Goal: Task Accomplishment & Management: Use online tool/utility

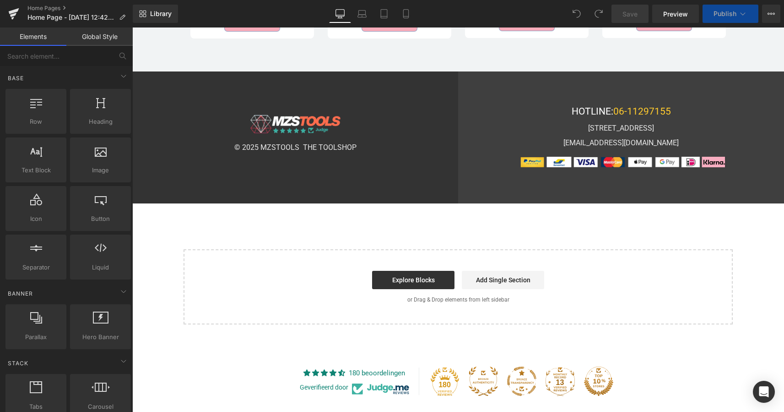
scroll to position [2324, 0]
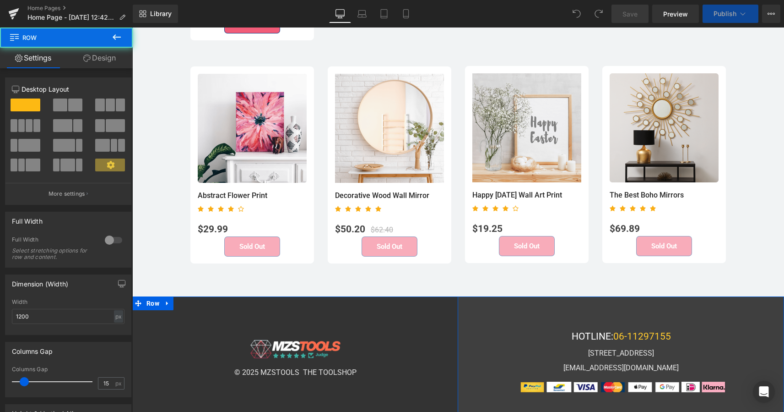
click at [435, 312] on div "Image © 2025 MZSTOOLS THE TOOLSHOP Text Block Row" at bounding box center [295, 357] width 326 height 122
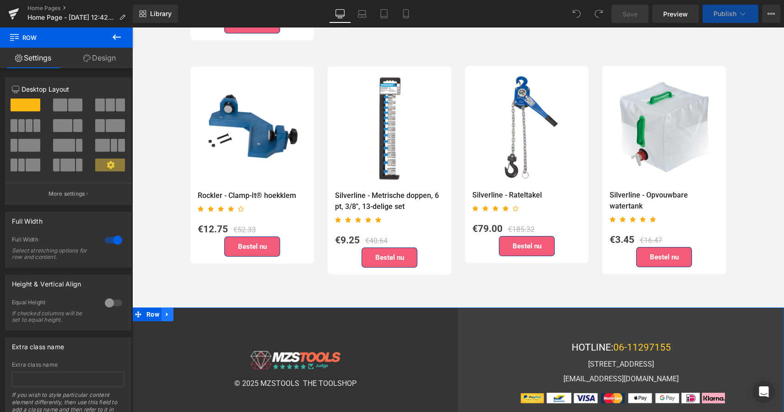
click at [164, 311] on icon at bounding box center [167, 314] width 6 height 7
click at [190, 311] on icon at bounding box center [191, 314] width 6 height 6
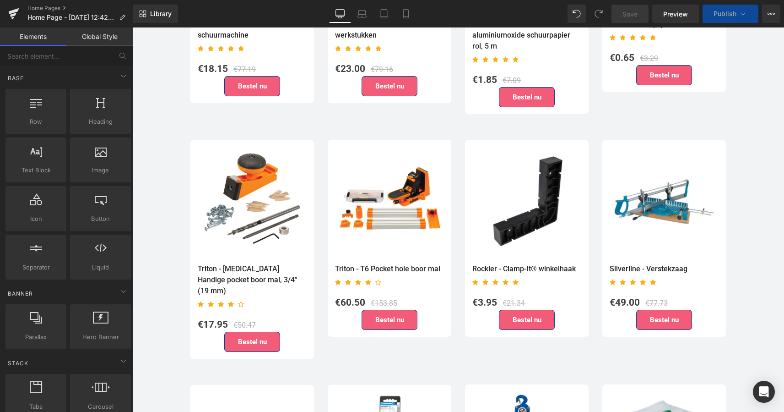
scroll to position [2045, 0]
click at [627, 13] on span "Save" at bounding box center [630, 14] width 15 height 10
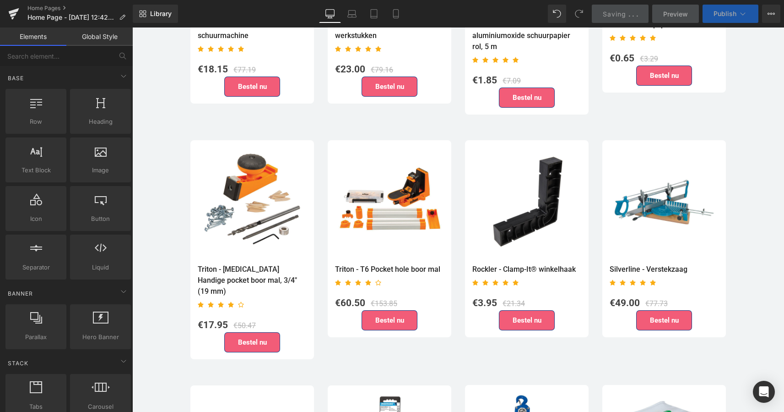
click at [741, 12] on icon at bounding box center [742, 13] width 9 height 9
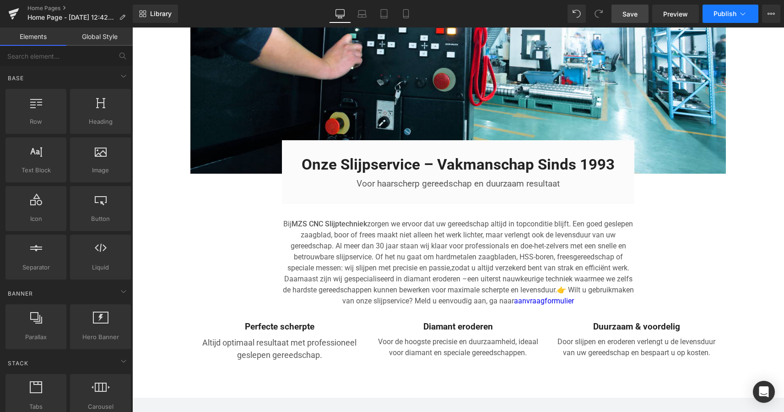
scroll to position [1422, 0]
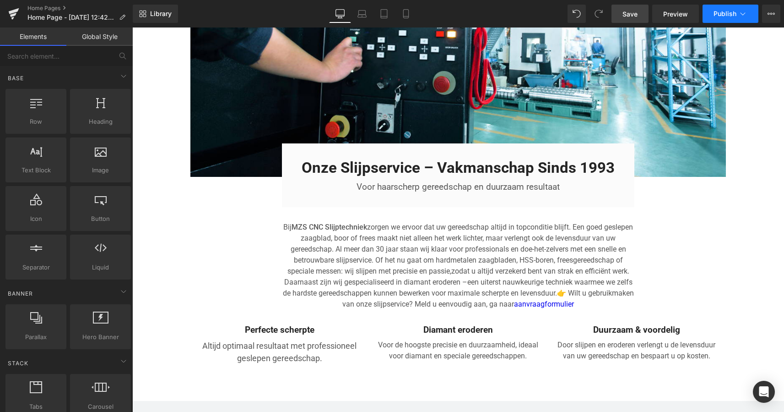
click at [731, 5] on button "Publish" at bounding box center [731, 14] width 56 height 18
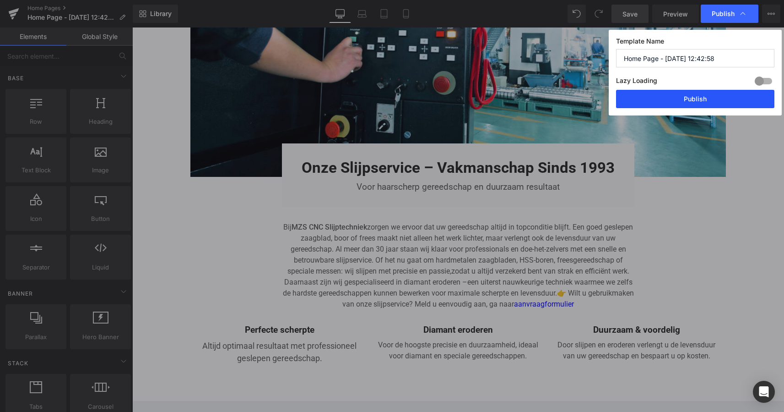
click at [689, 94] on button "Publish" at bounding box center [695, 99] width 158 height 18
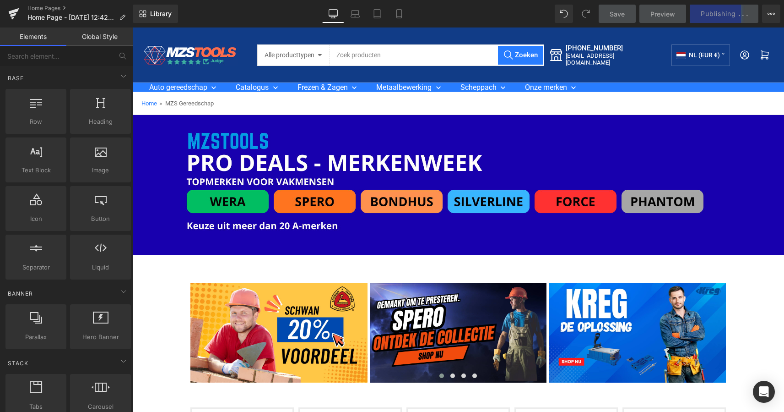
scroll to position [0, 0]
click at [761, 57] on icon at bounding box center [764, 54] width 6 height 6
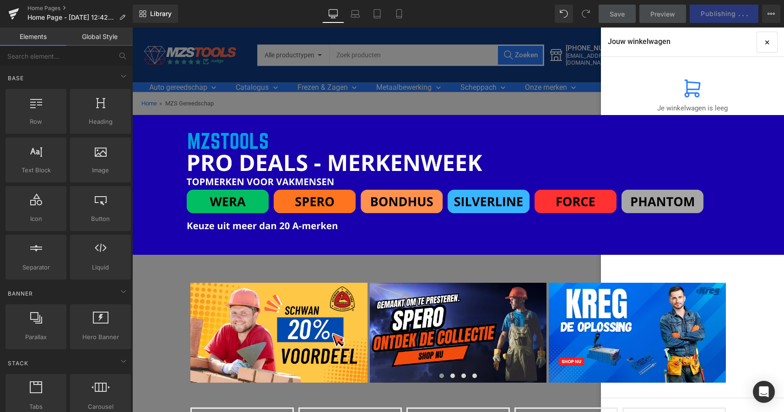
click at [655, 43] on h4 "Jouw winkelwagen" at bounding box center [639, 42] width 63 height 10
click at [716, 43] on div "Jouw winkelwagen ×" at bounding box center [692, 41] width 183 height 29
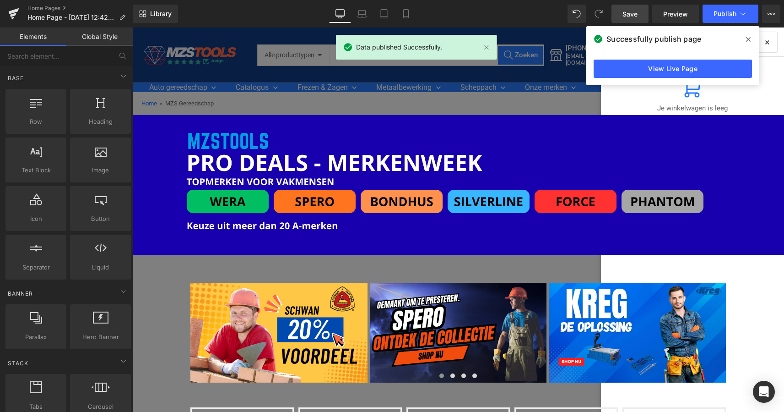
click at [773, 78] on div "Je winkelwagen is leeg" at bounding box center [692, 100] width 169 height 73
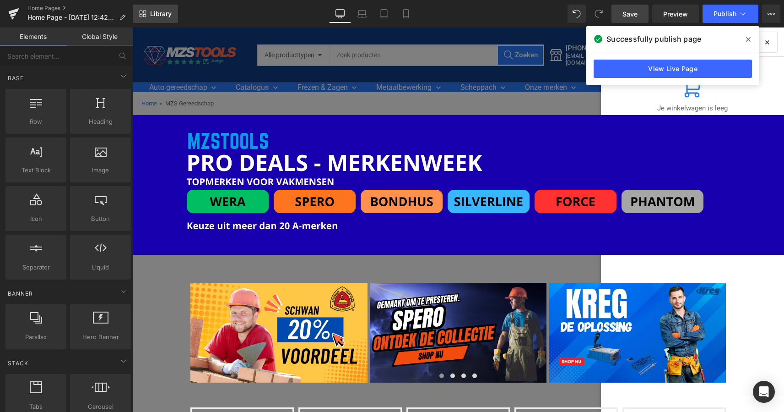
click at [155, 17] on span "Library" at bounding box center [161, 14] width 22 height 8
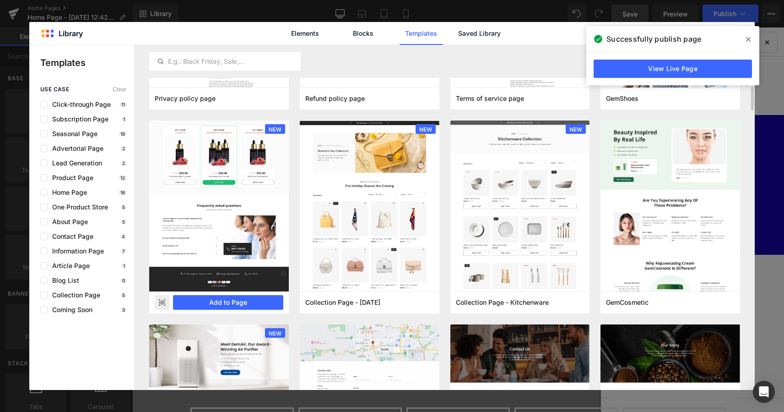
scroll to position [572, 0]
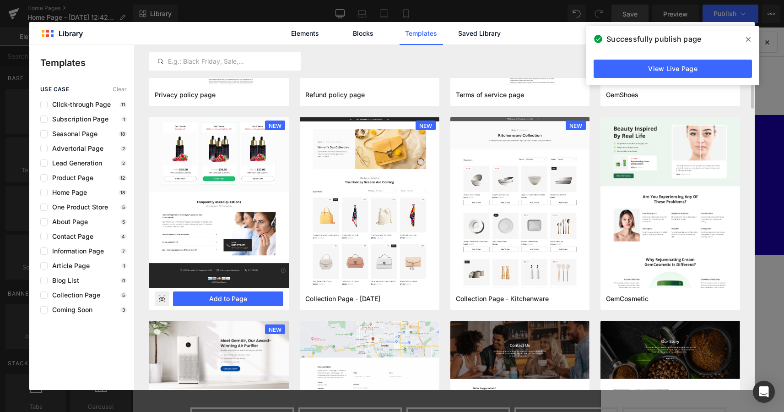
click at [162, 298] on rect at bounding box center [162, 298] width 15 height 15
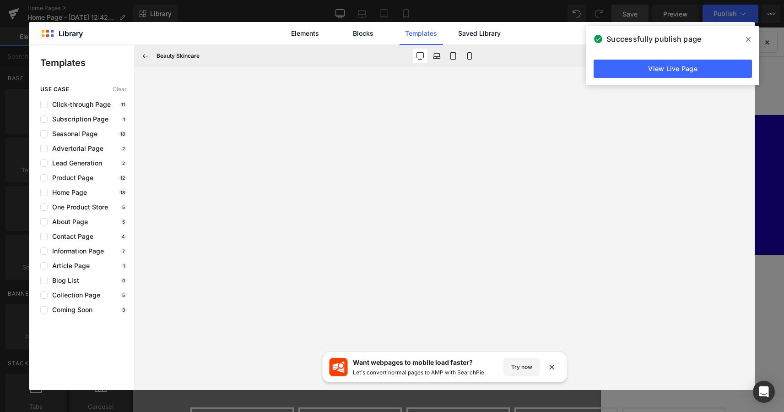
click at [753, 36] on span at bounding box center [748, 39] width 15 height 15
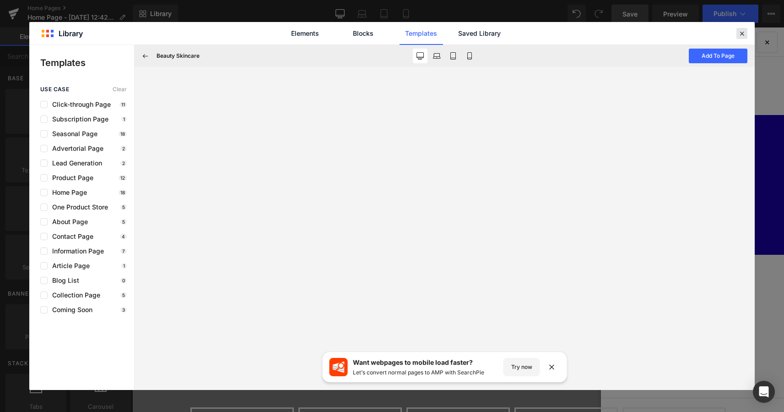
click at [745, 35] on icon at bounding box center [742, 33] width 8 height 8
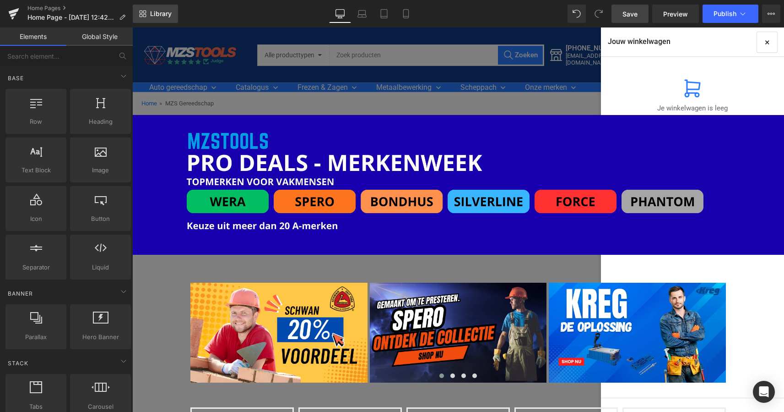
click at [159, 18] on link "Library" at bounding box center [155, 14] width 45 height 18
drag, startPoint x: 762, startPoint y: 38, endPoint x: 651, endPoint y: 40, distance: 111.3
click at [761, 38] on button "×" at bounding box center [767, 42] width 20 height 20
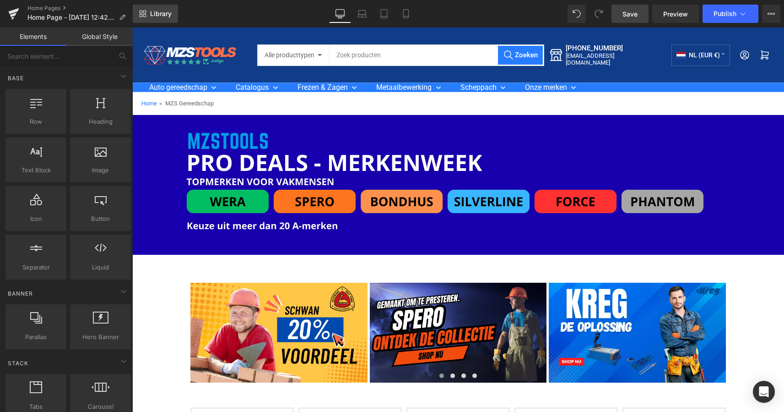
click at [158, 12] on span "Library" at bounding box center [161, 14] width 22 height 8
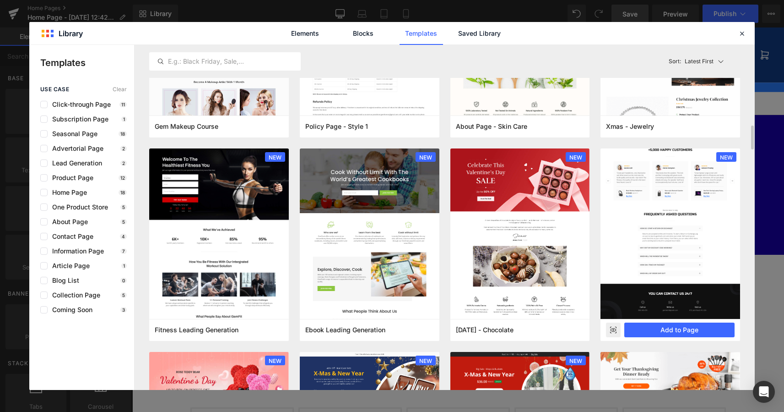
scroll to position [1153, 0]
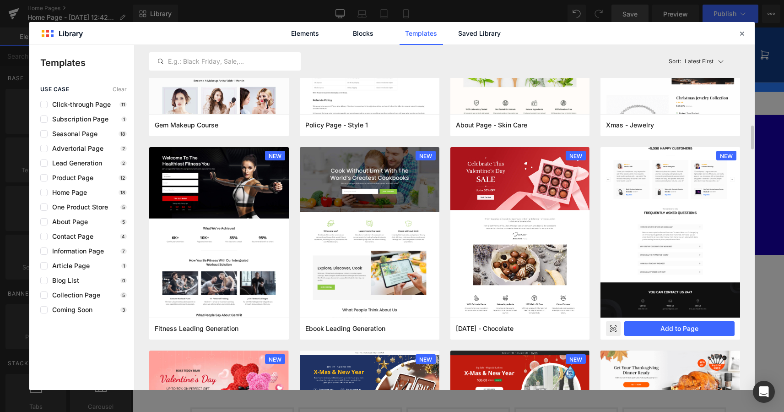
click at [609, 327] on rect at bounding box center [613, 328] width 15 height 15
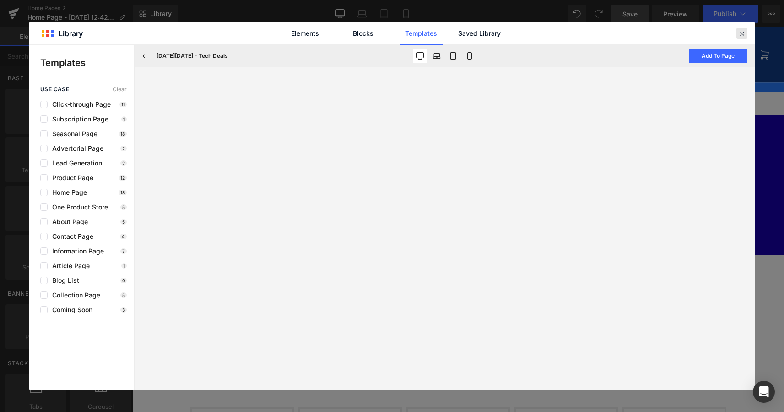
click at [739, 31] on icon at bounding box center [742, 33] width 8 height 8
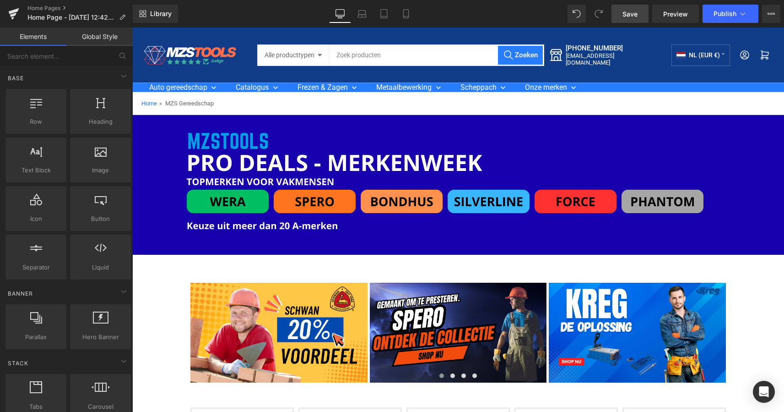
click at [183, 54] on img at bounding box center [189, 54] width 96 height 23
click at [162, 18] on link "Library" at bounding box center [155, 14] width 45 height 18
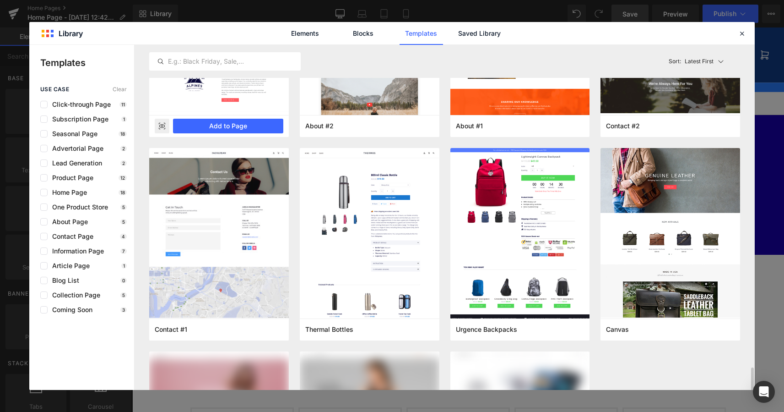
scroll to position [4422, 0]
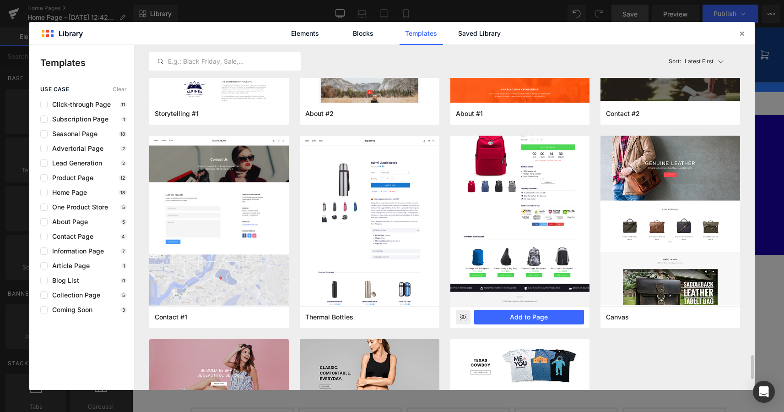
click at [463, 315] on icon at bounding box center [463, 317] width 6 height 4
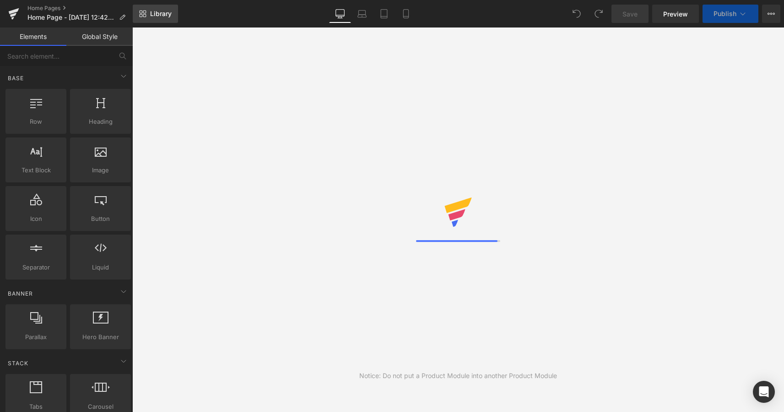
click at [159, 14] on span "Library" at bounding box center [161, 14] width 22 height 8
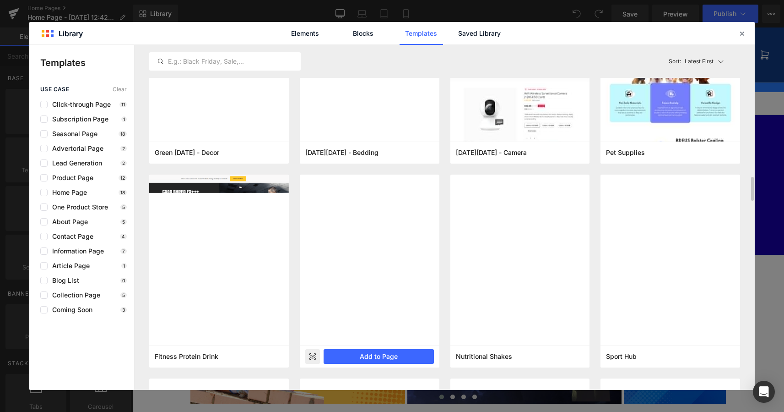
scroll to position [1715, 0]
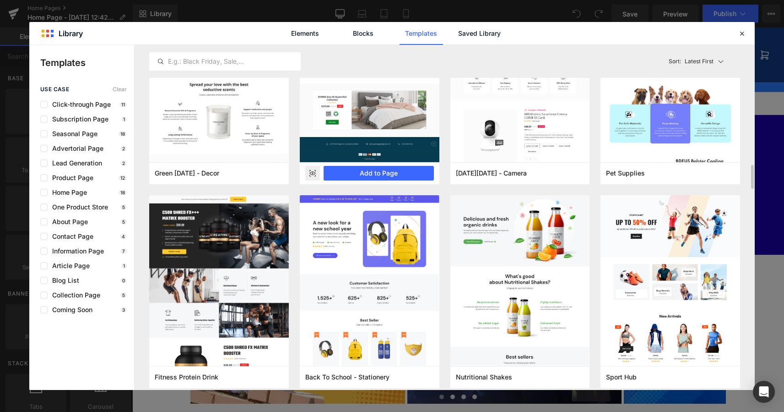
click at [313, 175] on icon at bounding box center [312, 173] width 6 height 4
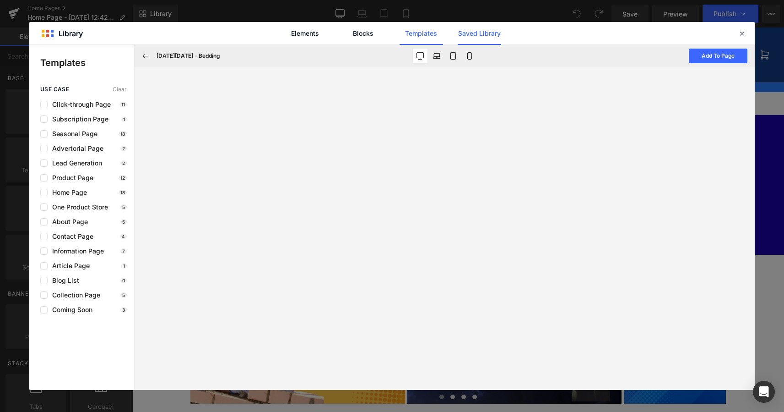
click at [477, 34] on link "Saved Library" at bounding box center [479, 33] width 43 height 23
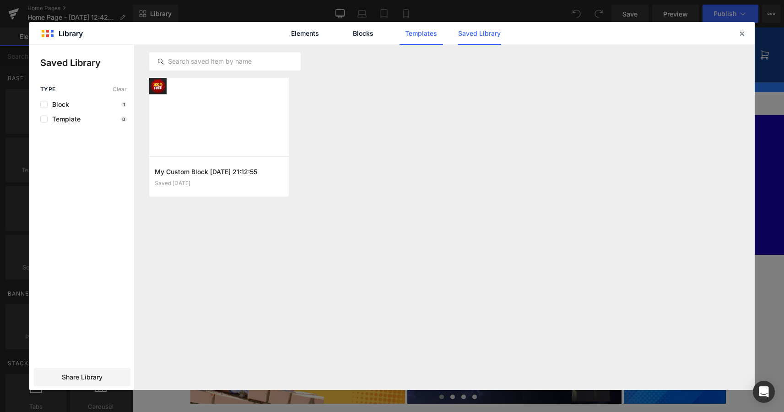
click at [423, 38] on link "Templates" at bounding box center [421, 33] width 43 height 23
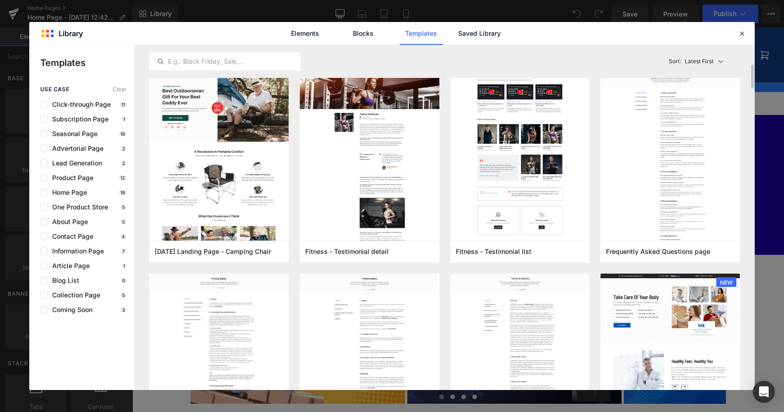
scroll to position [220, 0]
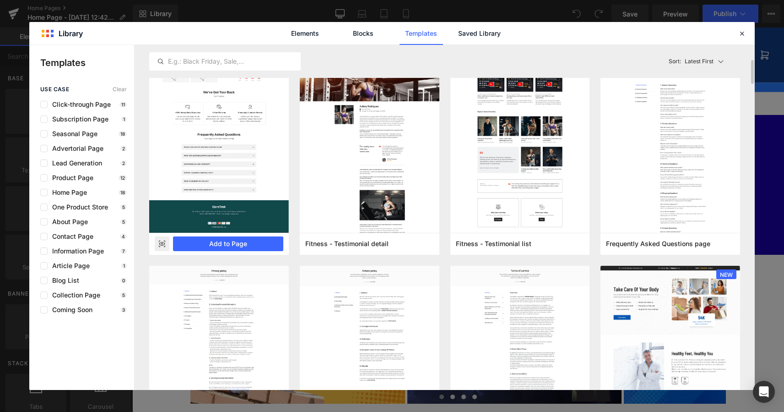
click at [157, 243] on rect at bounding box center [162, 243] width 15 height 15
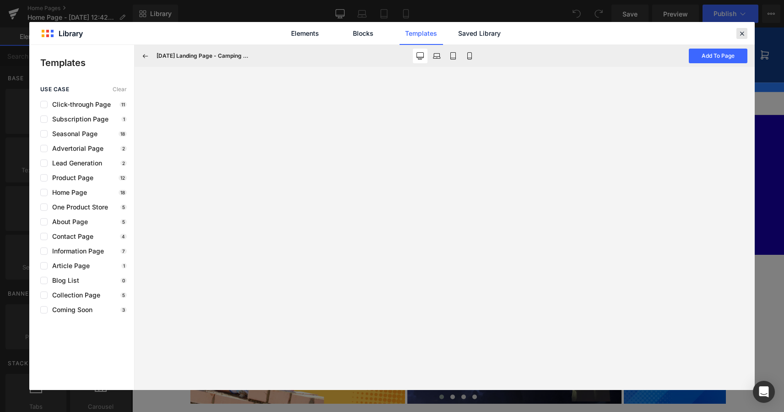
click at [741, 32] on icon at bounding box center [742, 33] width 8 height 8
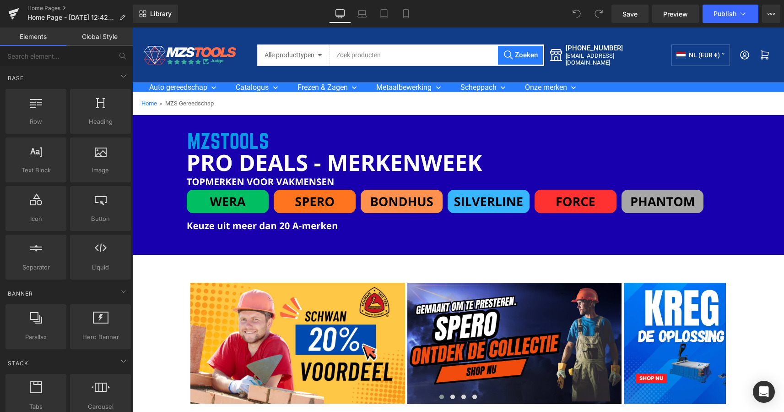
scroll to position [0, 0]
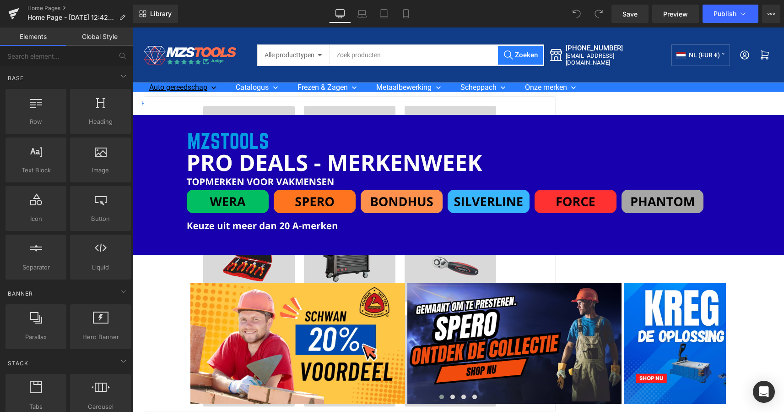
click at [214, 87] on icon at bounding box center [214, 87] width 5 height 3
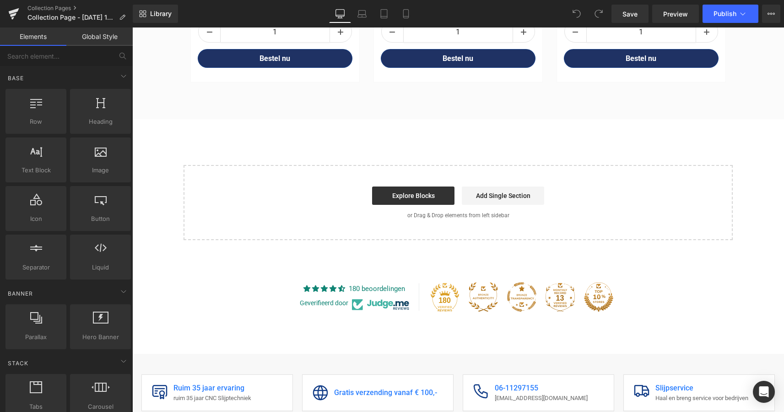
scroll to position [2053, 0]
click at [414, 196] on link "Explore Blocks" at bounding box center [413, 195] width 82 height 18
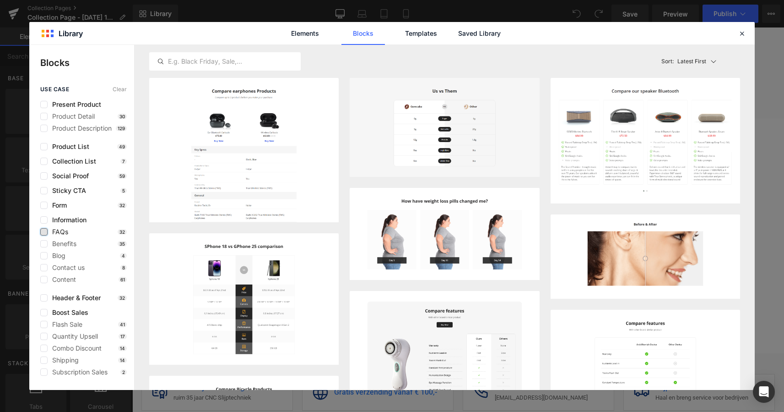
click at [43, 229] on label at bounding box center [43, 231] width 7 height 7
click at [44, 232] on input "checkbox" at bounding box center [44, 232] width 0 height 0
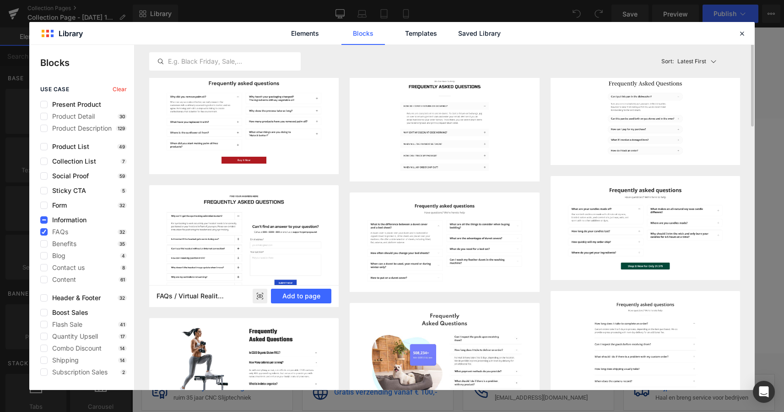
scroll to position [0, 0]
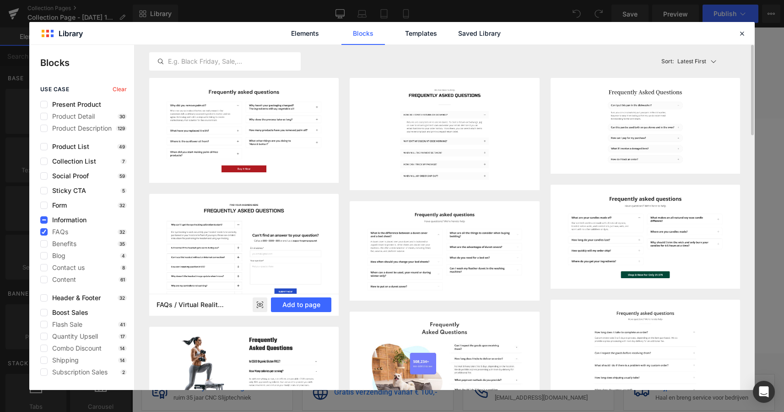
click at [265, 309] on rect at bounding box center [260, 305] width 15 height 15
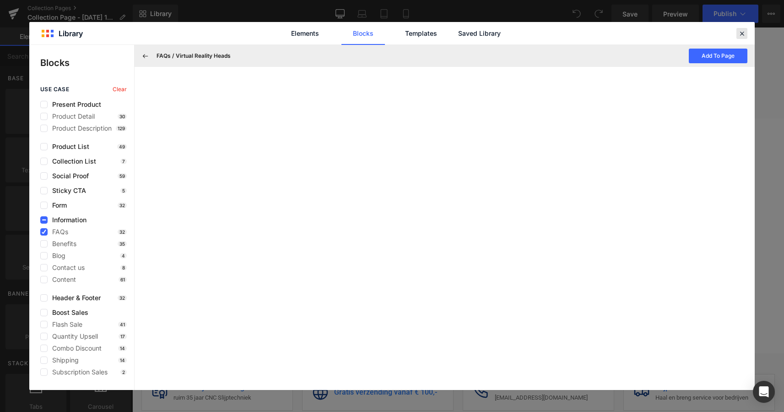
click at [744, 32] on icon at bounding box center [742, 33] width 8 height 8
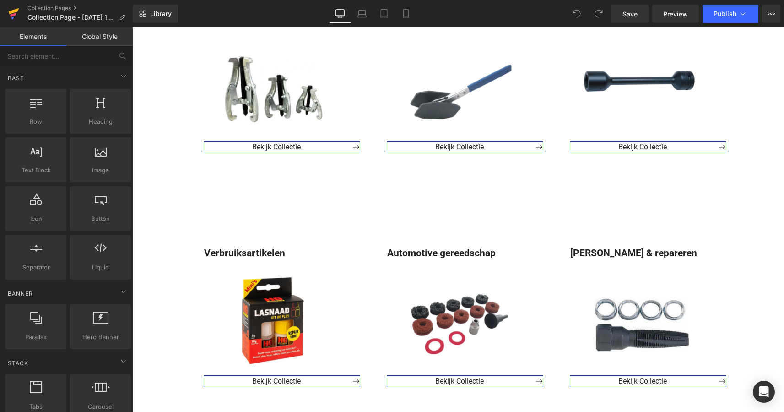
scroll to position [850, 0]
click at [9, 14] on icon at bounding box center [13, 13] width 11 height 23
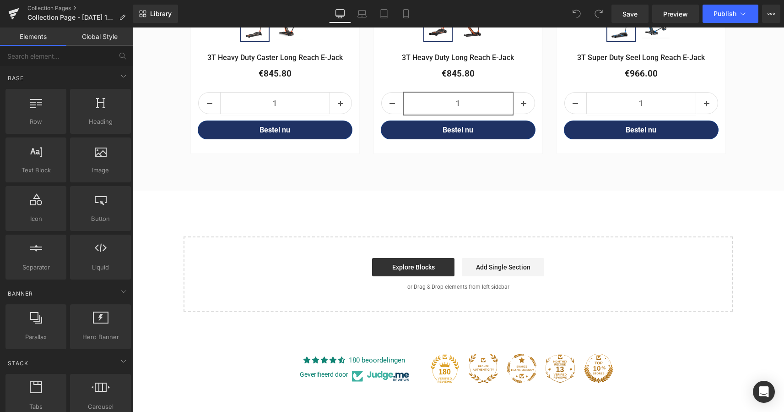
scroll to position [1990, 0]
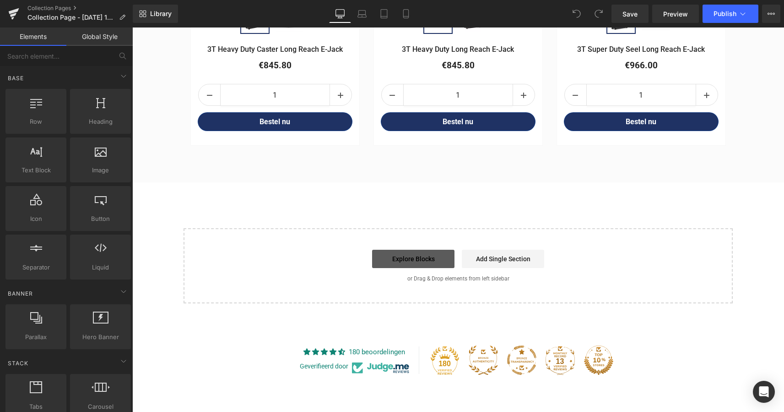
click at [420, 258] on link "Explore Blocks" at bounding box center [413, 259] width 82 height 18
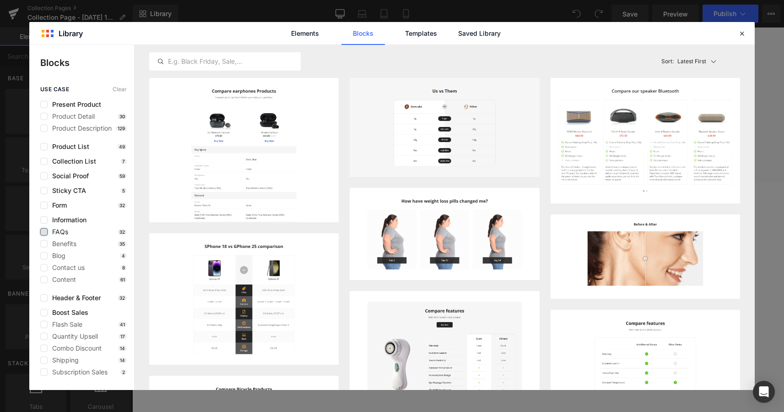
click at [42, 232] on label at bounding box center [43, 231] width 7 height 7
click at [44, 232] on input "checkbox" at bounding box center [44, 232] width 0 height 0
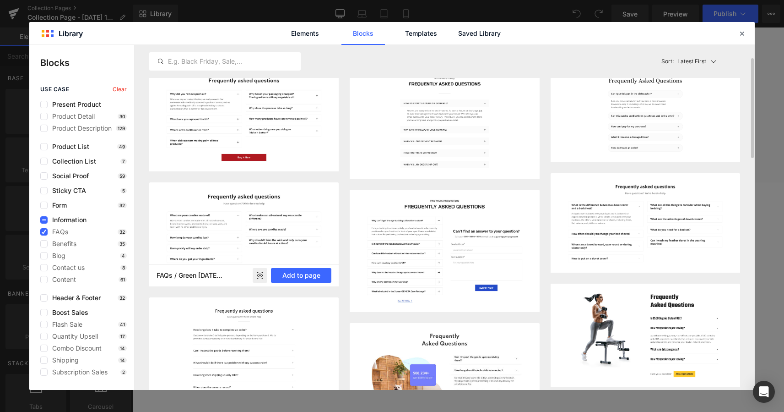
scroll to position [0, 0]
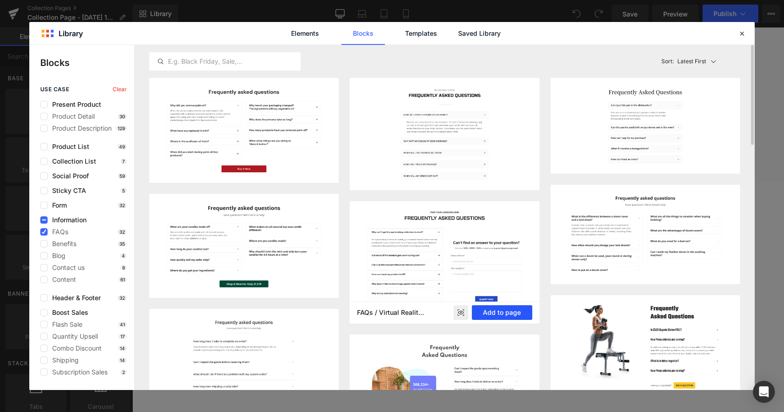
click at [496, 311] on button "Add to page" at bounding box center [502, 312] width 60 height 15
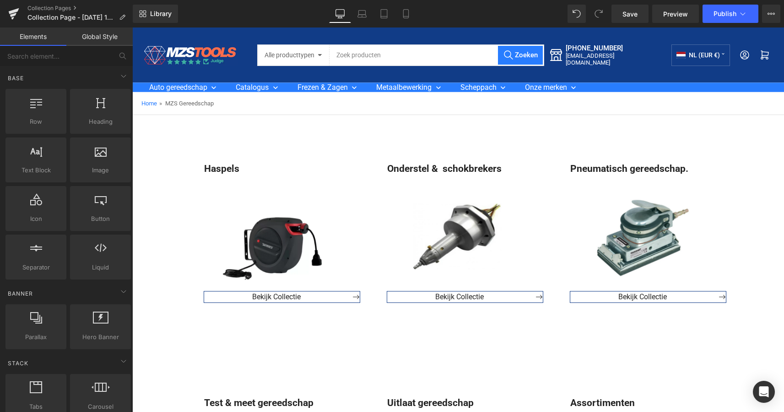
scroll to position [2, 0]
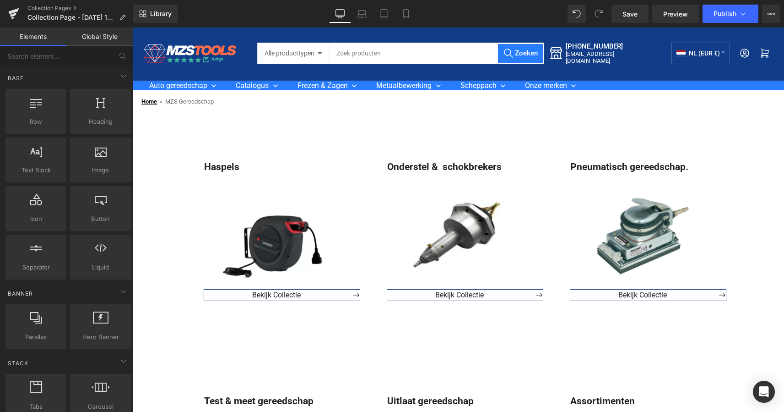
click at [155, 101] on link "Home" at bounding box center [149, 101] width 16 height 7
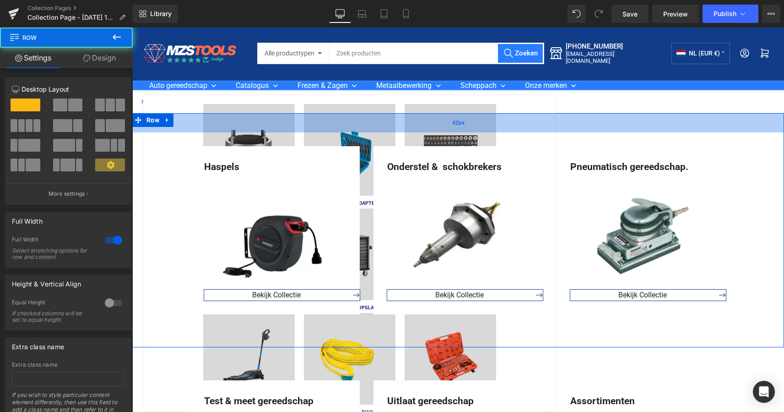
click at [251, 118] on div "42px" at bounding box center [458, 122] width 652 height 19
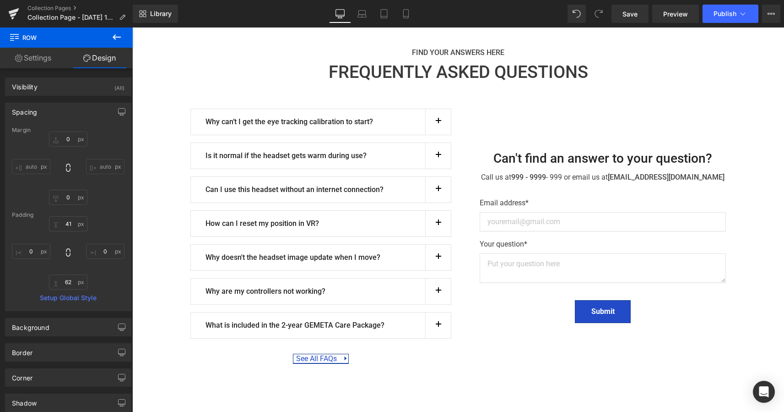
scroll to position [2168, 0]
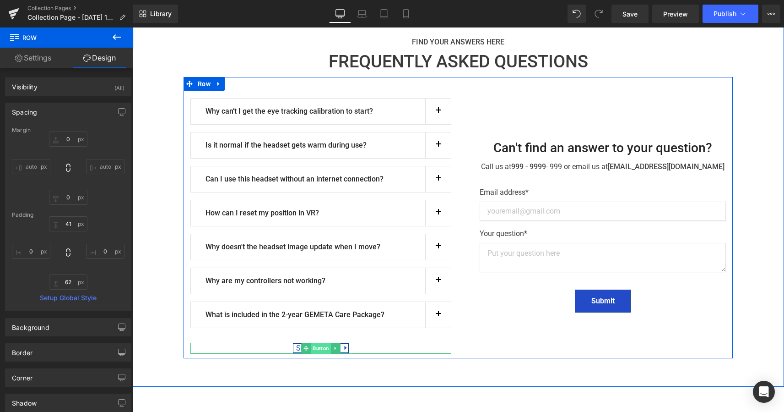
click at [321, 345] on span "Button" at bounding box center [321, 347] width 20 height 11
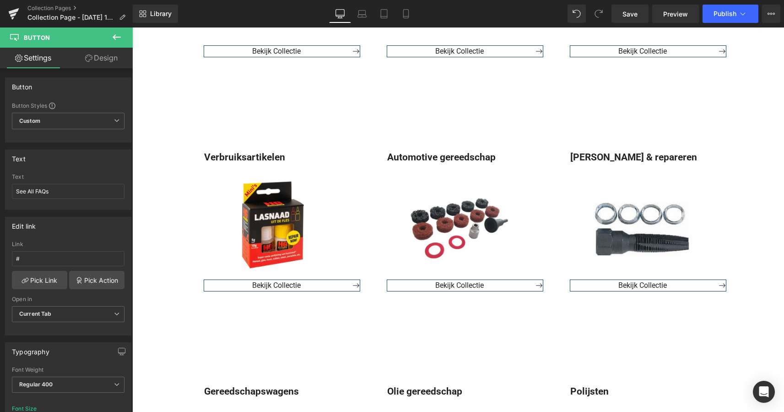
scroll to position [944, 0]
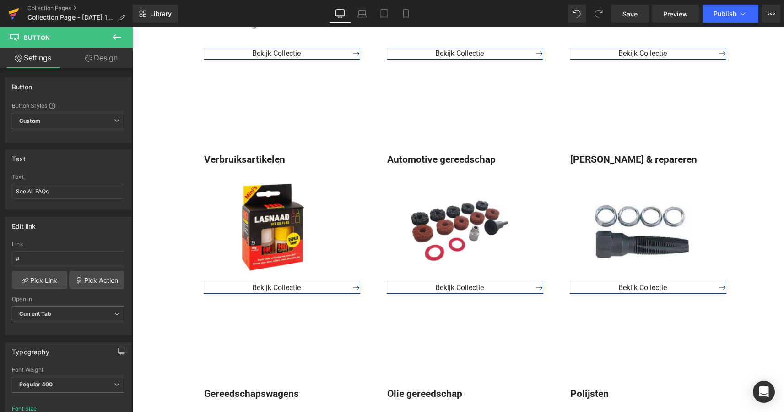
click at [11, 15] on icon at bounding box center [13, 15] width 6 height 4
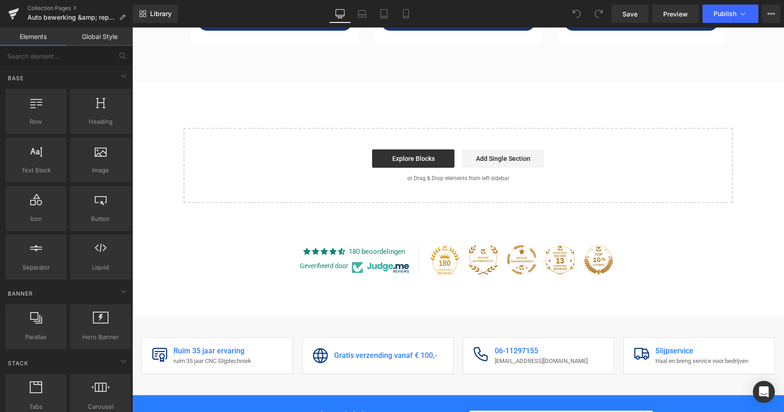
scroll to position [1941, 0]
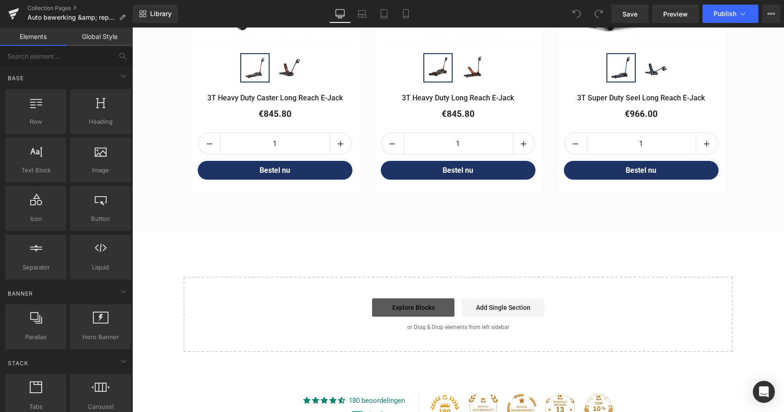
click at [423, 300] on link "Explore Blocks" at bounding box center [413, 307] width 82 height 18
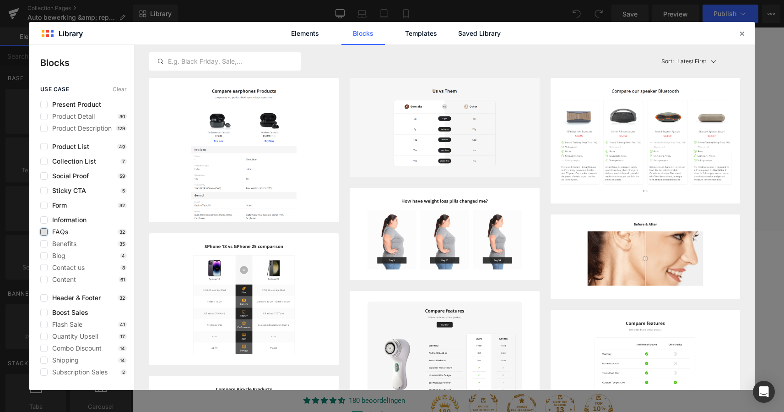
click at [42, 232] on label at bounding box center [43, 231] width 7 height 7
click at [44, 232] on input "checkbox" at bounding box center [44, 232] width 0 height 0
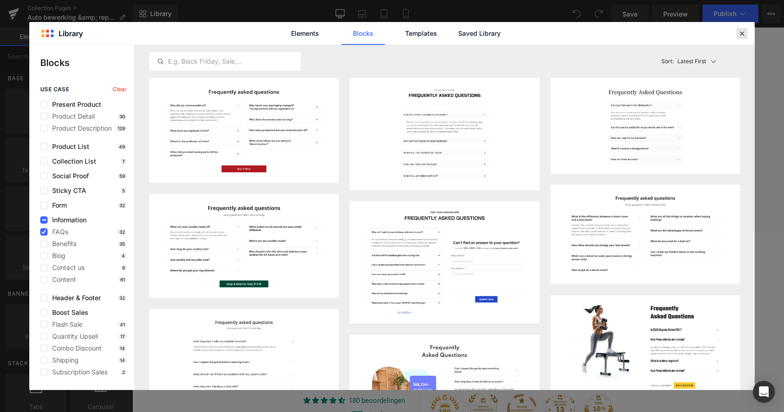
click at [743, 34] on icon at bounding box center [742, 33] width 8 height 8
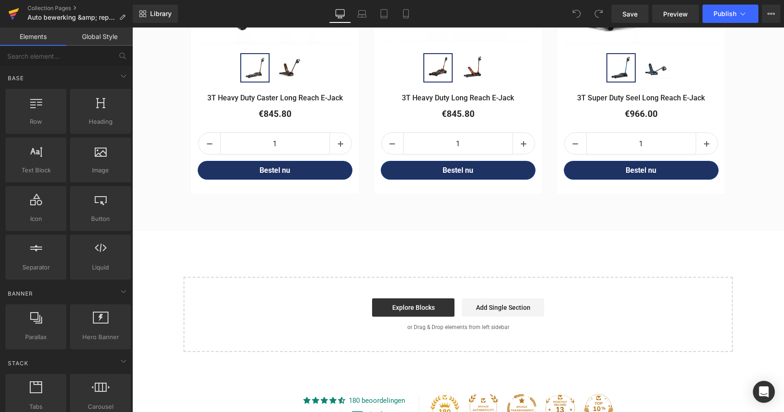
click at [15, 15] on icon at bounding box center [13, 15] width 6 height 4
